Goal: Navigation & Orientation: Understand site structure

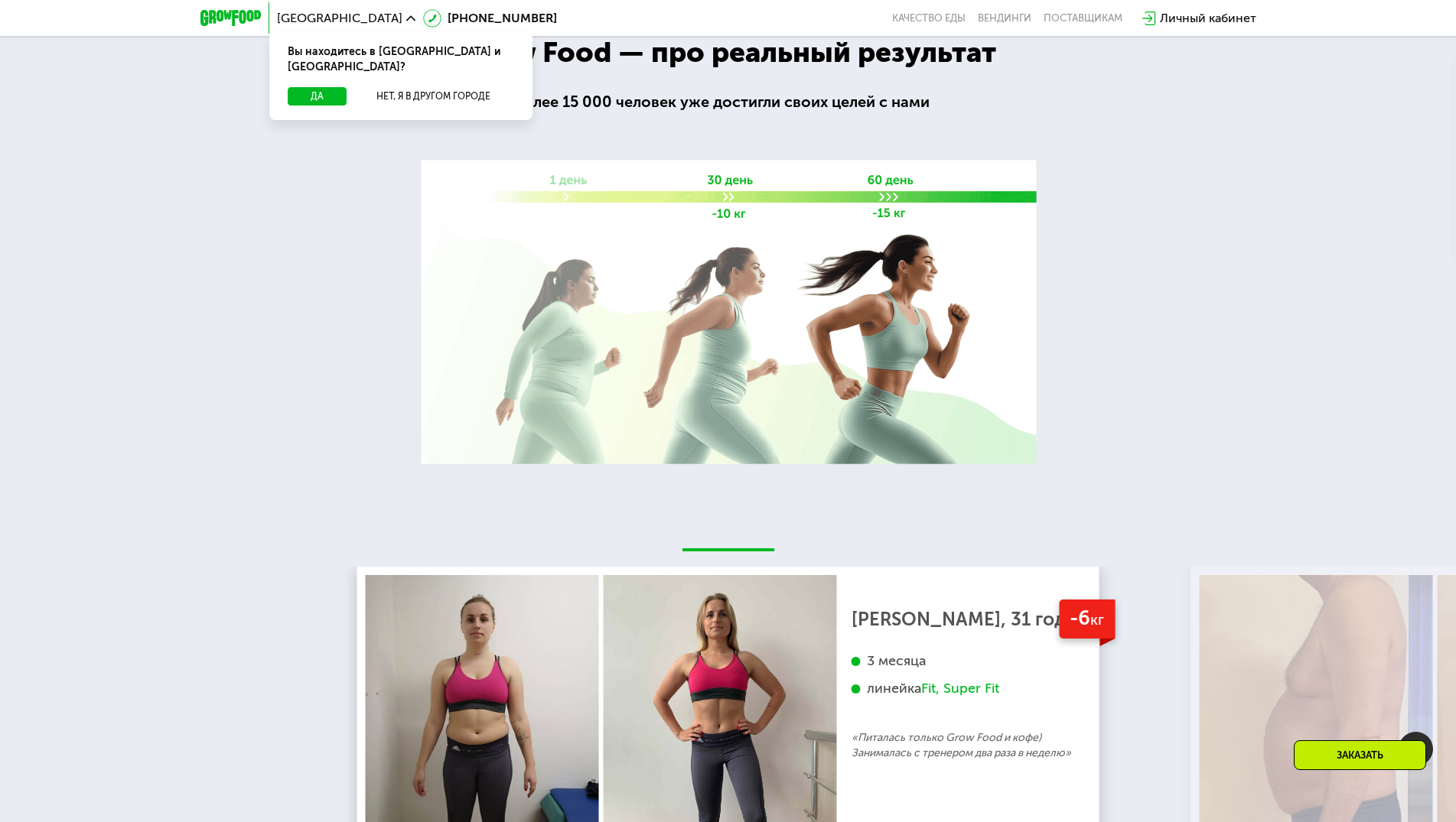
scroll to position [2983, 0]
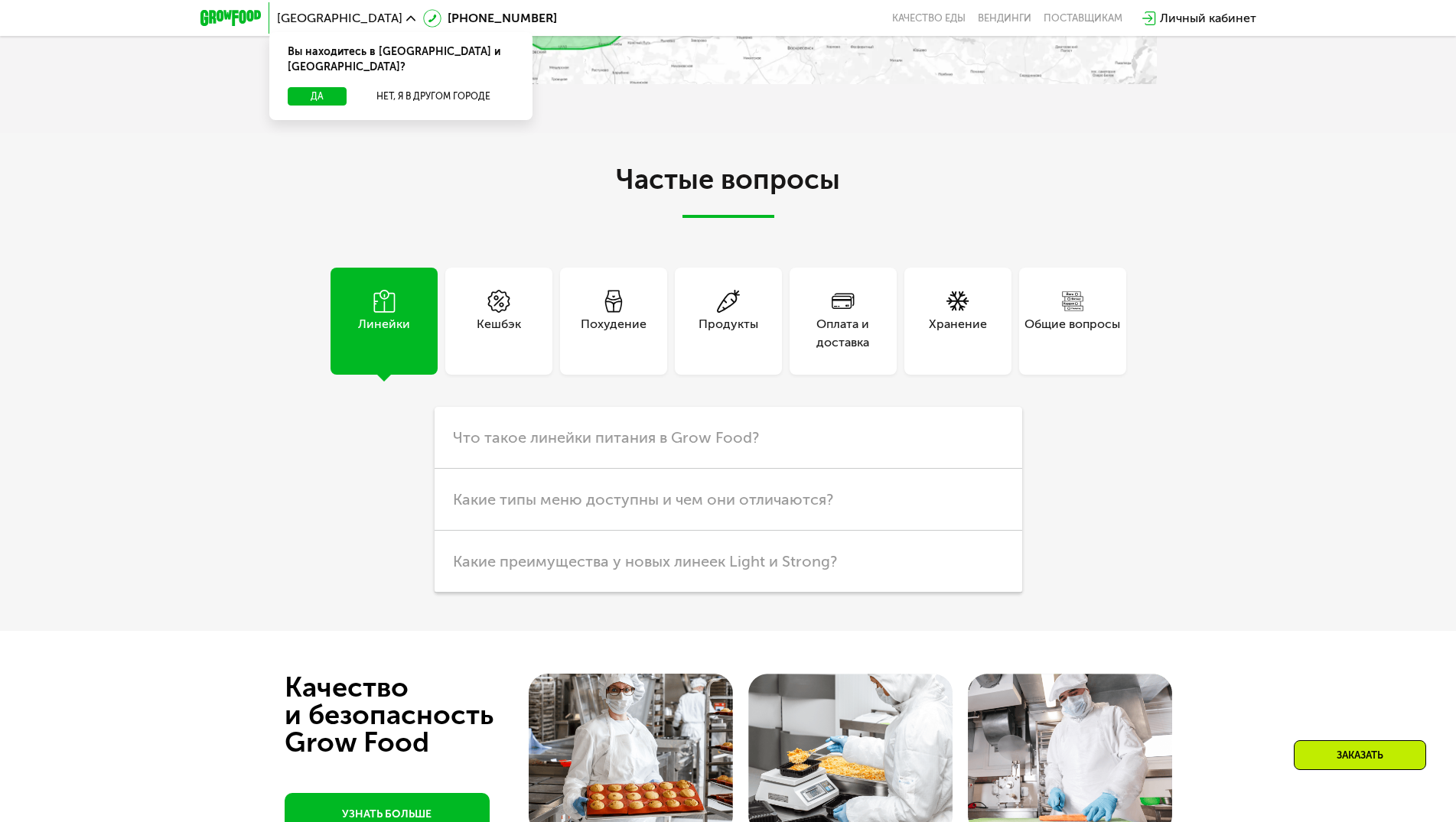
click at [980, 394] on div "Линейки Кешбэк Похудение Продукты Оплата и доставка Хранение Общие вопросы Что …" at bounding box center [729, 430] width 857 height 325
click at [784, 245] on div "Частые вопросы Линейки Кешбэк Похудение Продукты Оплата и доставка Хранение Общ…" at bounding box center [729, 379] width 857 height 429
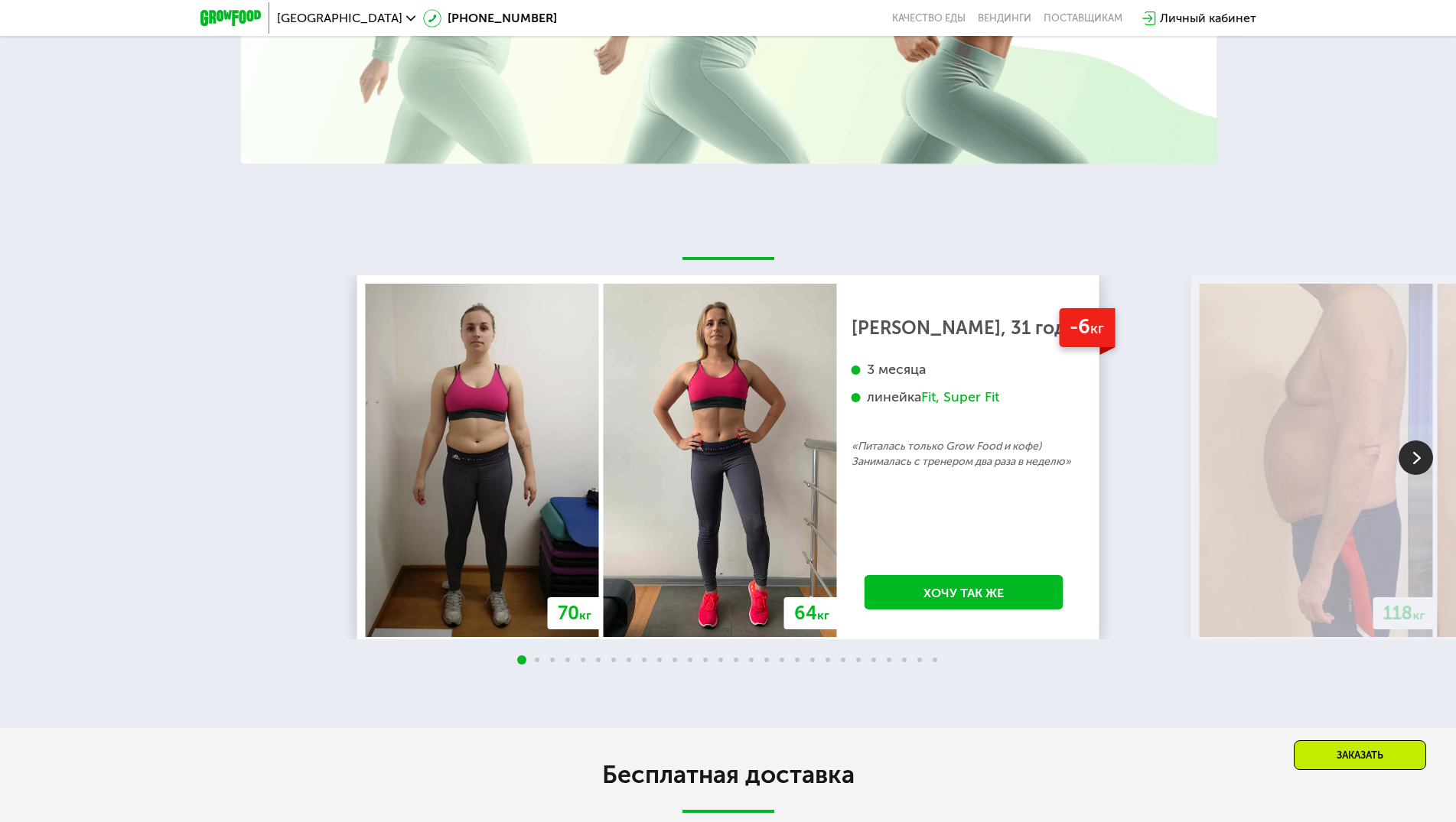
scroll to position [2769, 0]
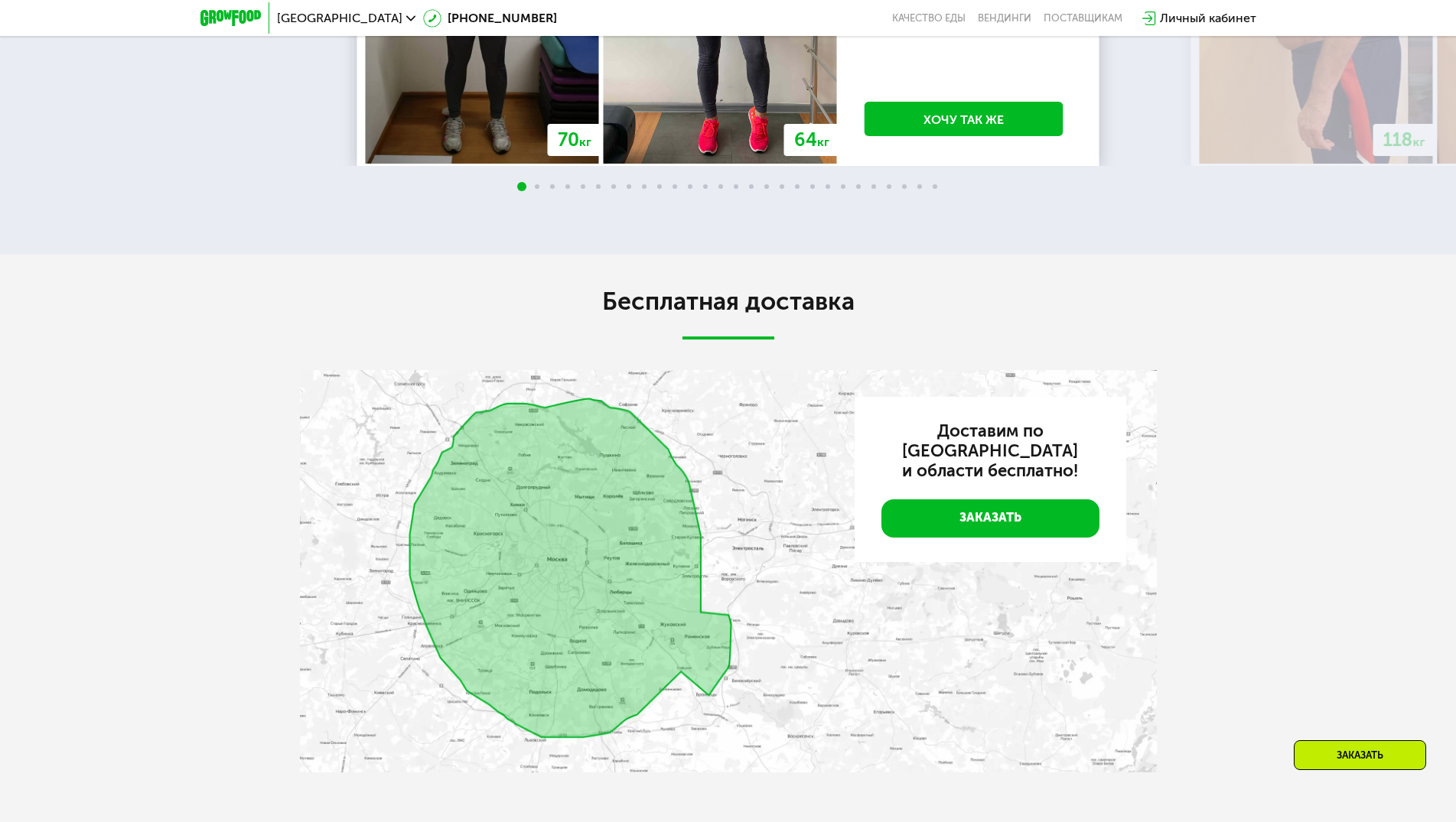
click at [1167, 410] on div "Бесплатная доставка Доставим по [GEOGRAPHIC_DATA] и области бесплатно! Заказать" at bounding box center [728, 538] width 1456 height 567
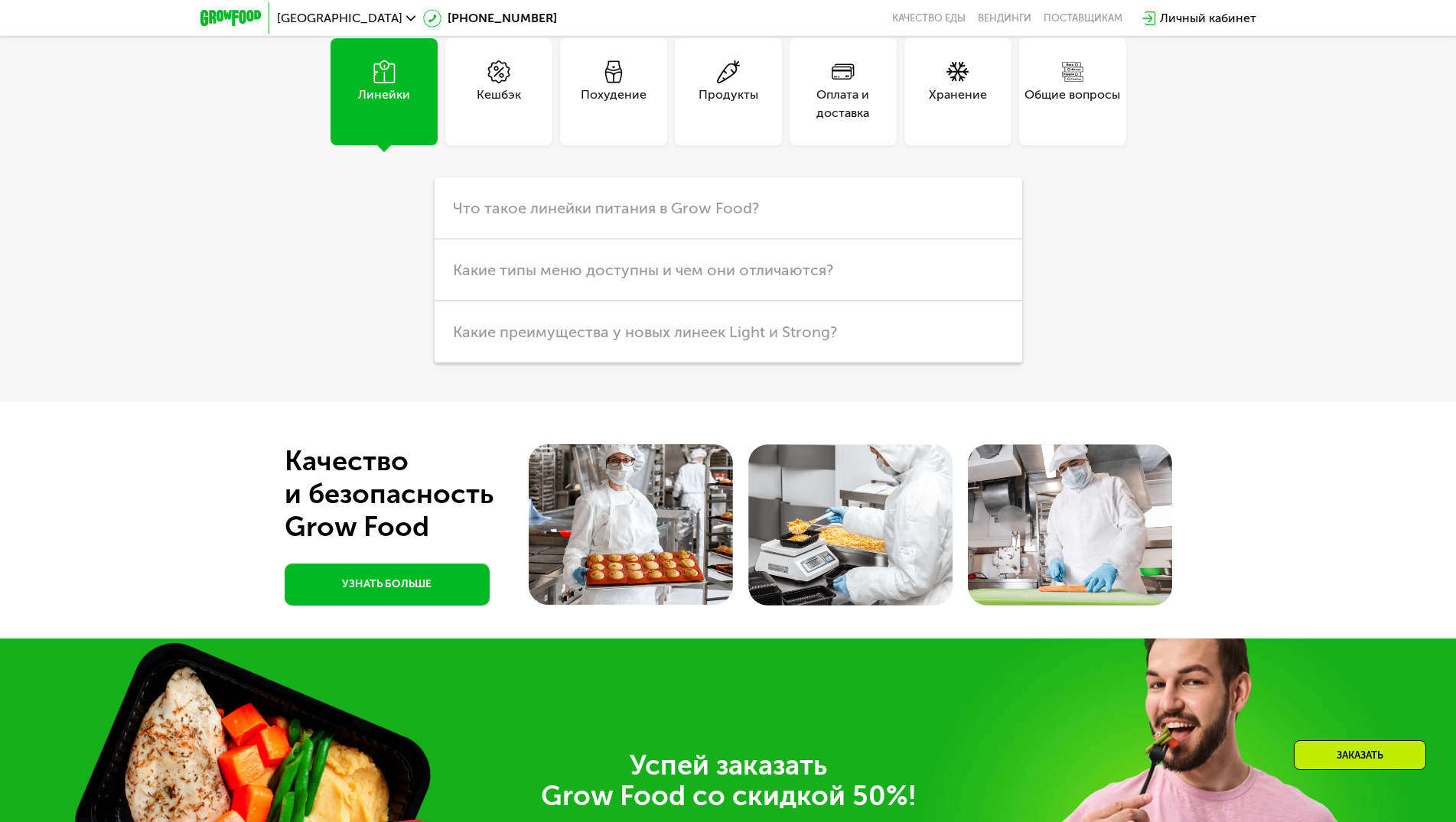
scroll to position [5252, 0]
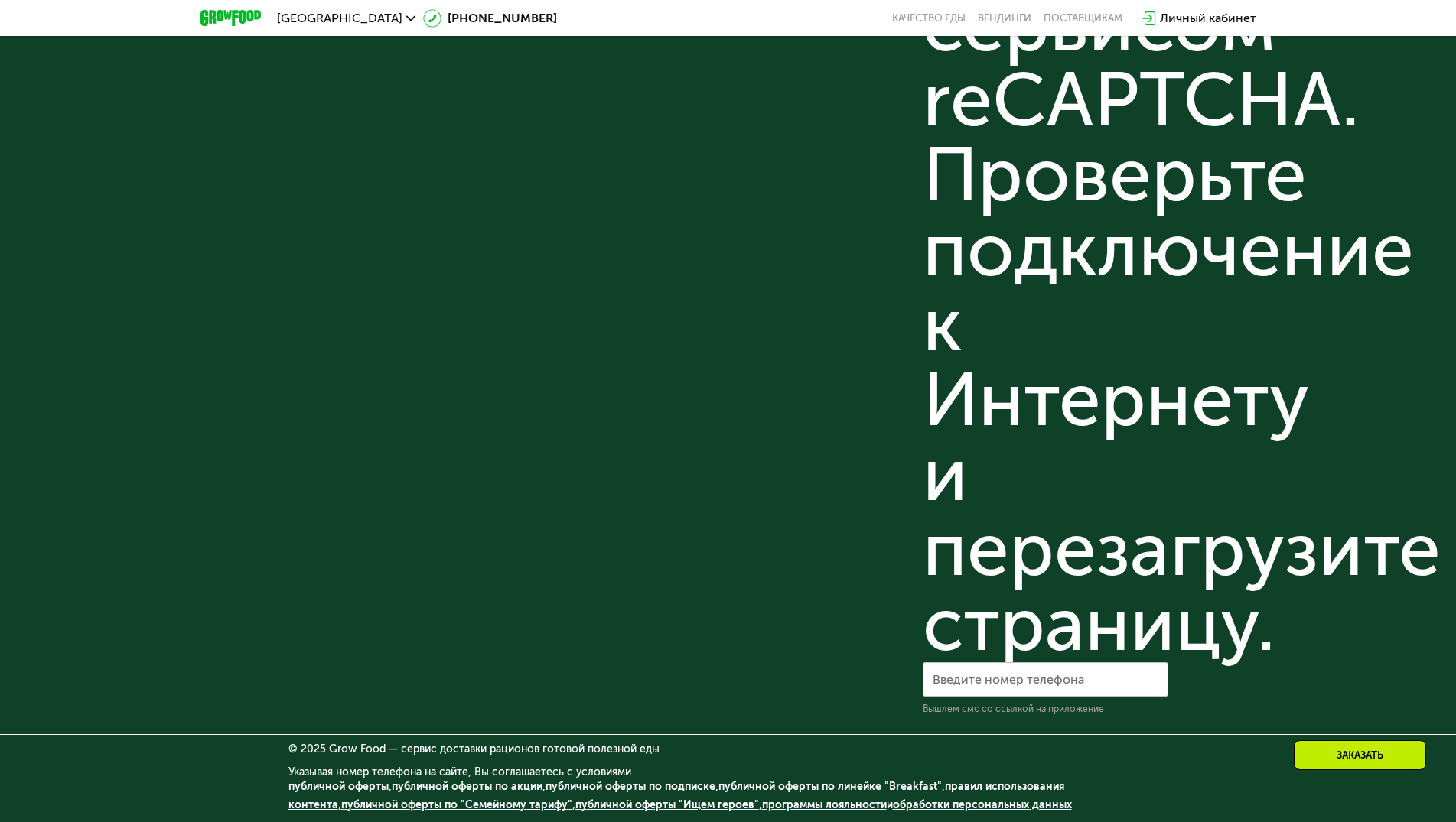
click at [952, 802] on link "обработки персональных данных" at bounding box center [983, 805] width 179 height 13
click at [908, 804] on link "обработки персональных данных" at bounding box center [983, 805] width 179 height 13
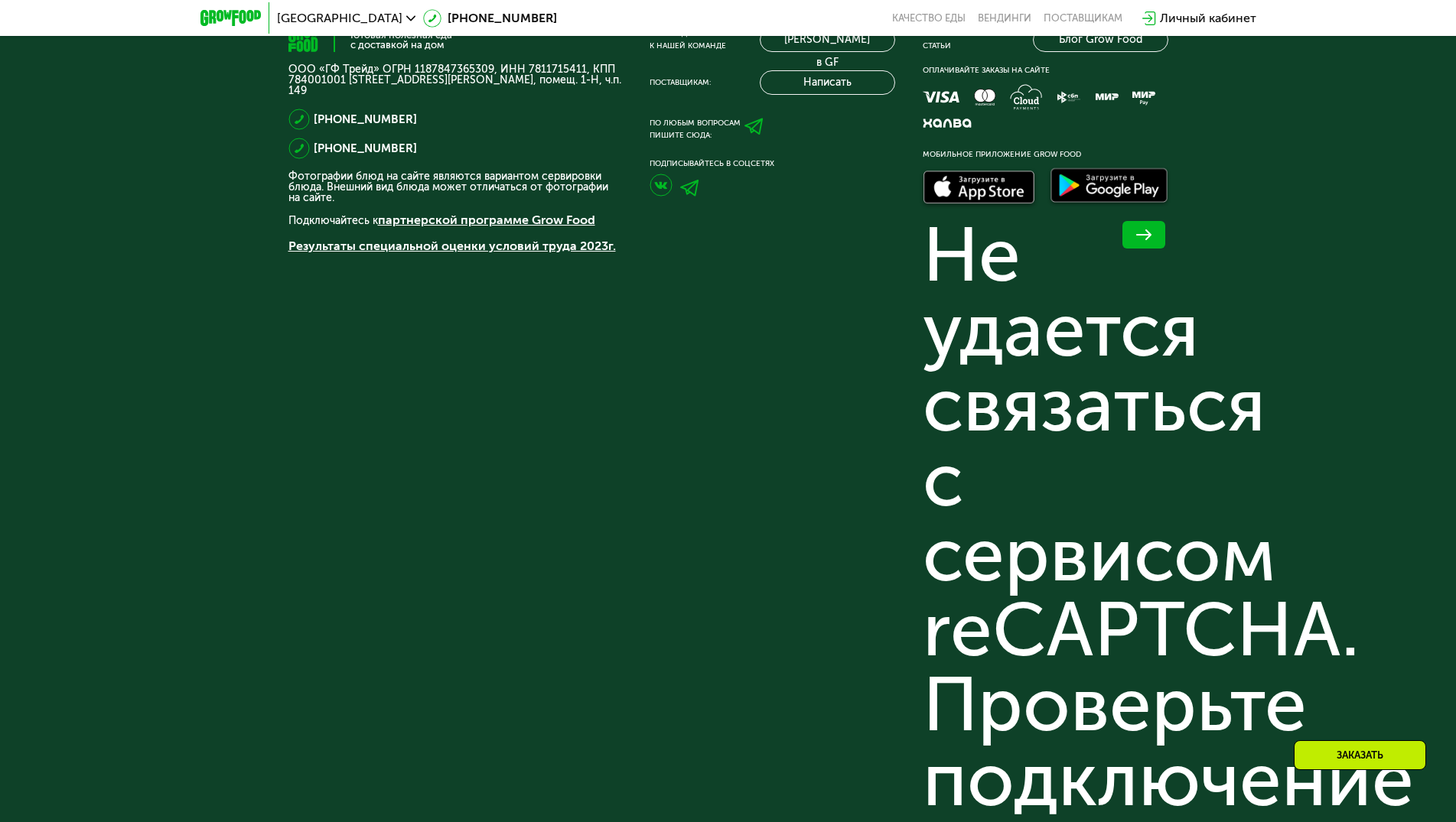
click at [623, 439] on div "Готовая полезная еда с доставкой на дом ООО «ГФ Трейд» ОГРН 1187847365309, ИНН …" at bounding box center [728, 636] width 880 height 1218
click at [747, 135] on icon at bounding box center [754, 127] width 19 height 19
click at [453, 221] on link "партнерской программе Grow Food" at bounding box center [486, 220] width 217 height 15
click at [970, 360] on div "Не удается связаться с сервисом reCAPTCHA. Проверьте подключение к Интернету и …" at bounding box center [1046, 705] width 246 height 974
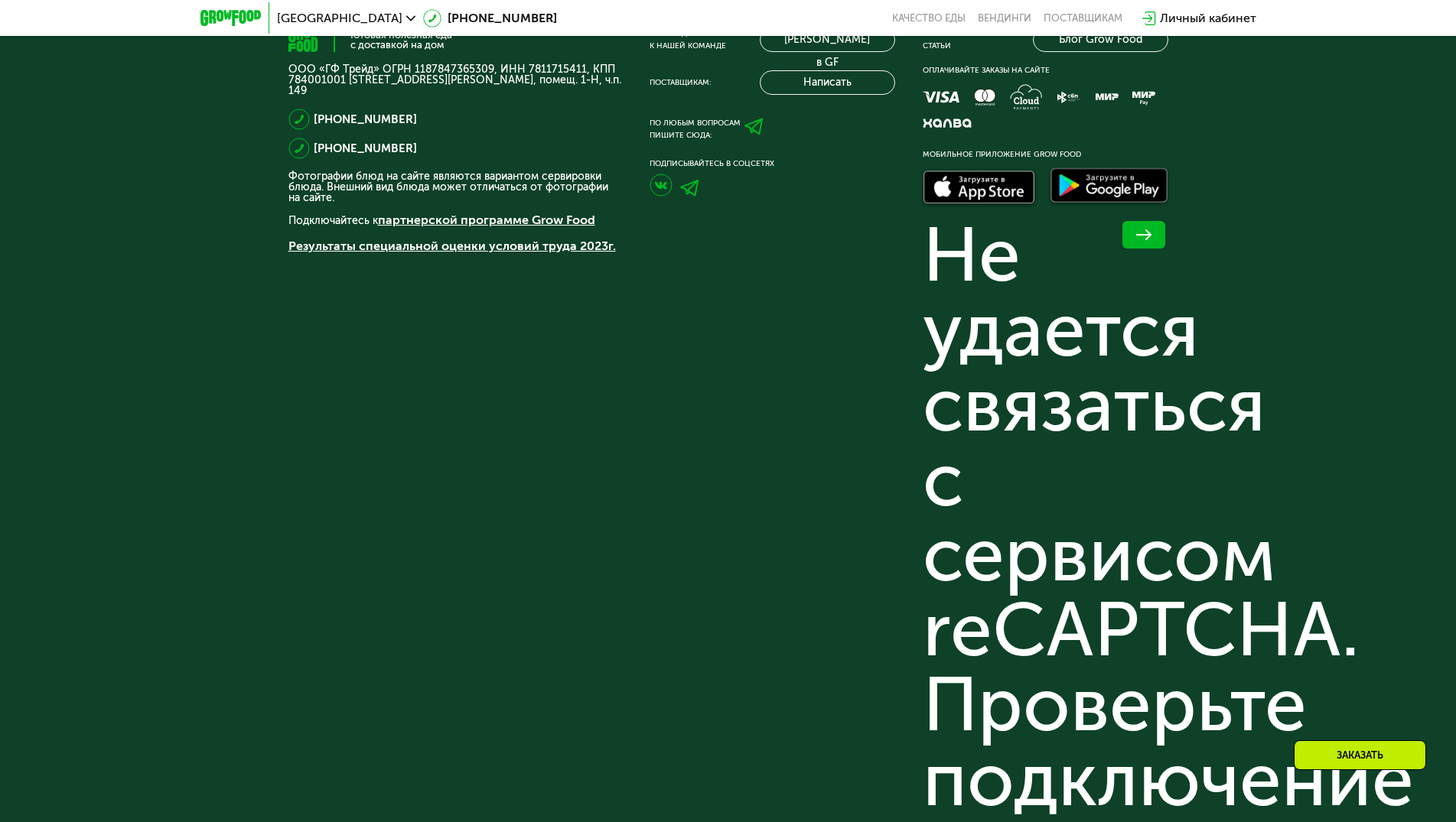
click at [1122, 383] on div "Не удается связаться с сервисом reCAPTCHA. Проверьте подключение к Интернету и …" at bounding box center [1046, 705] width 246 height 974
